Goal: Find contact information: Find contact information

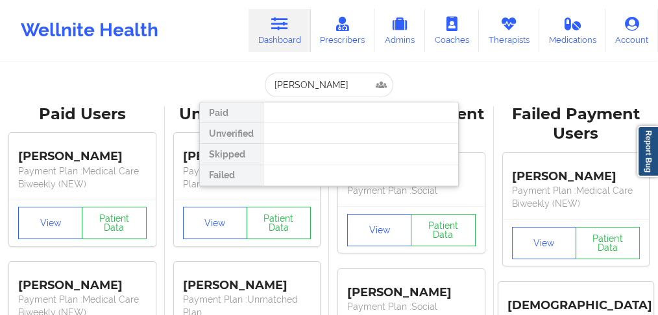
drag, startPoint x: 338, startPoint y: 85, endPoint x: 317, endPoint y: 85, distance: 20.1
click at [317, 85] on input "Mareesa Santos" at bounding box center [329, 85] width 129 height 25
type input "Mareesa"
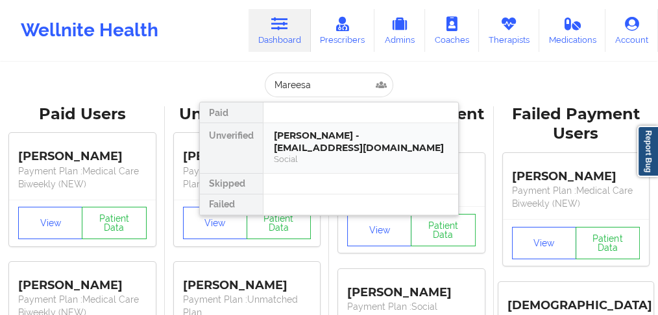
click at [297, 139] on div "Mareesa Santos - mareesasantos91@gmail.com" at bounding box center [361, 142] width 174 height 24
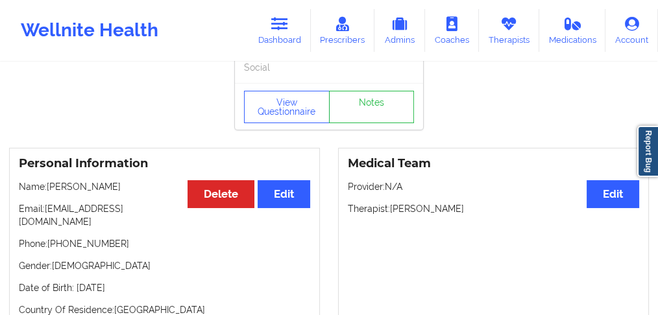
scroll to position [43, 0]
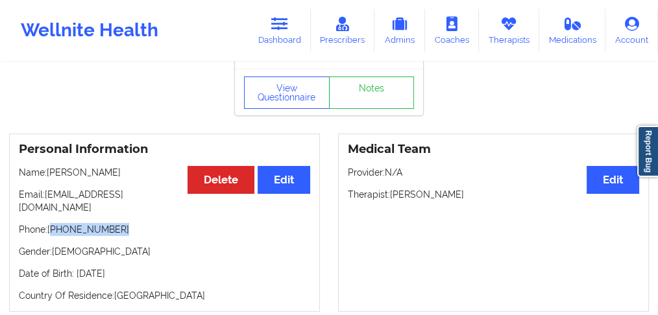
drag, startPoint x: 119, startPoint y: 222, endPoint x: 53, endPoint y: 217, distance: 66.4
click at [53, 223] on p "Phone: +1209-534-1298" at bounding box center [164, 229] width 291 height 13
copy p "1209-534-1298"
click at [125, 225] on p "Phone: +1209-534-1298" at bounding box center [164, 229] width 291 height 13
drag, startPoint x: 116, startPoint y: 220, endPoint x: 351, endPoint y: 98, distance: 264.2
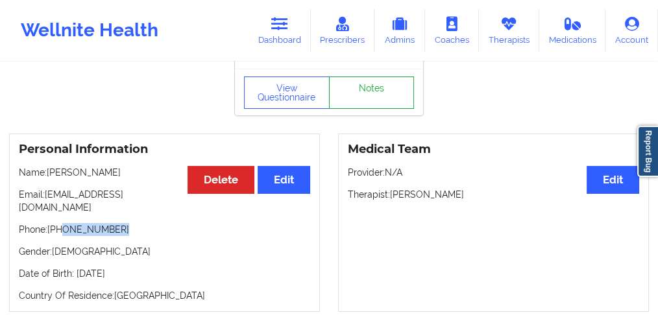
click at [62, 223] on p "Phone: +1209-534-1298" at bounding box center [164, 229] width 291 height 13
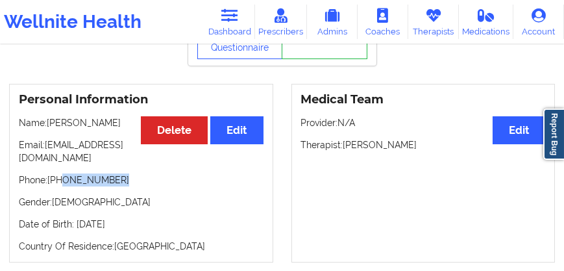
scroll to position [167, 0]
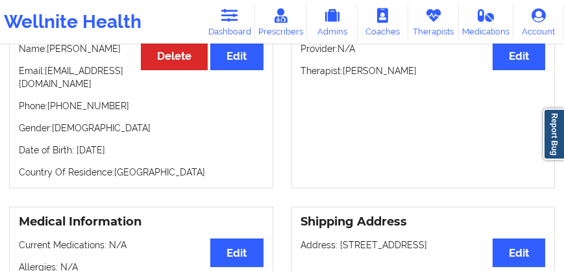
click at [113, 122] on div "Personal Information Edit Delete Name: Mareesa Santos Email: mareesasantos91@gm…" at bounding box center [141, 99] width 264 height 179
drag, startPoint x: 90, startPoint y: 110, endPoint x: 300, endPoint y: 36, distance: 223.0
click at [54, 110] on p "Phone: +1209-534-1298" at bounding box center [141, 105] width 245 height 13
copy p "1209-534-1298"
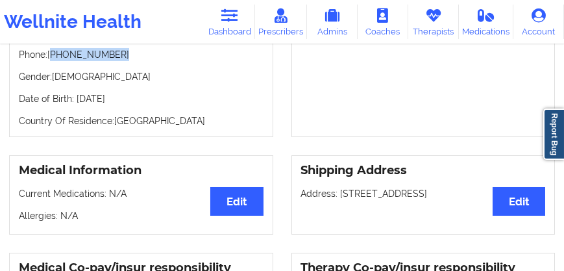
scroll to position [352, 0]
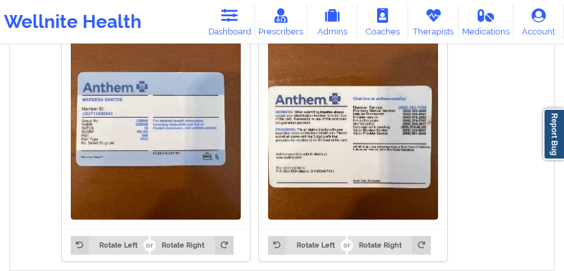
scroll to position [1021, 0]
